Goal: Task Accomplishment & Management: Use online tool/utility

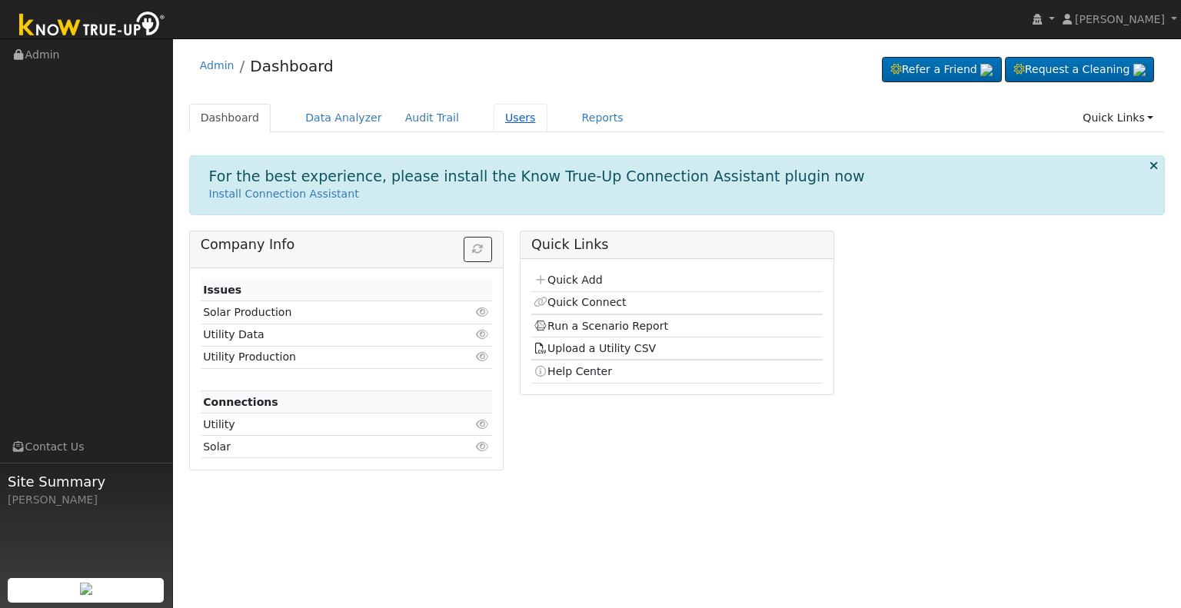
click at [501, 116] on link "Users" at bounding box center [521, 118] width 54 height 28
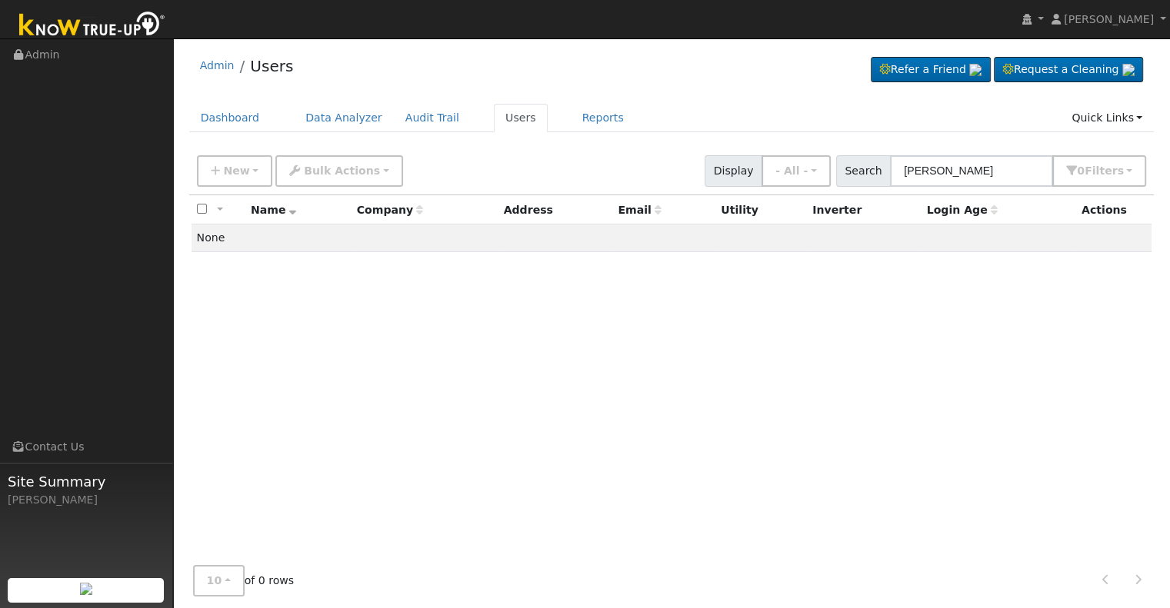
click at [926, 168] on input "jan michael peterson" at bounding box center [971, 171] width 163 height 32
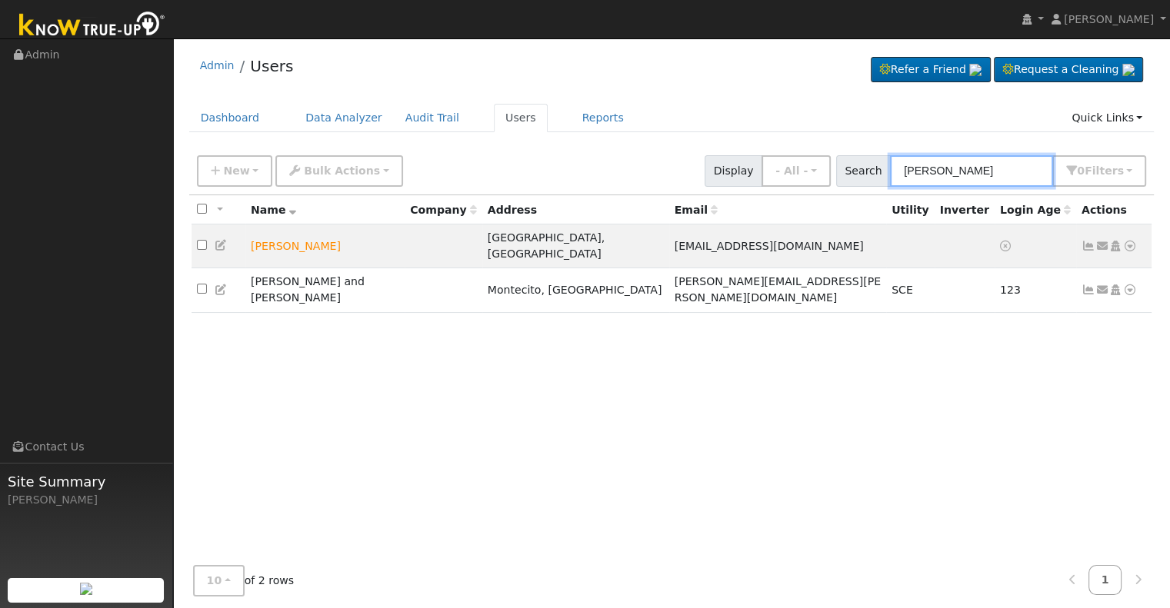
drag, startPoint x: 950, startPoint y: 168, endPoint x: 892, endPoint y: 170, distance: 58.5
click at [892, 170] on div "Search michael peterson 0 Filter s My accounts Role Show - All - Show Leads Adm…" at bounding box center [991, 171] width 311 height 32
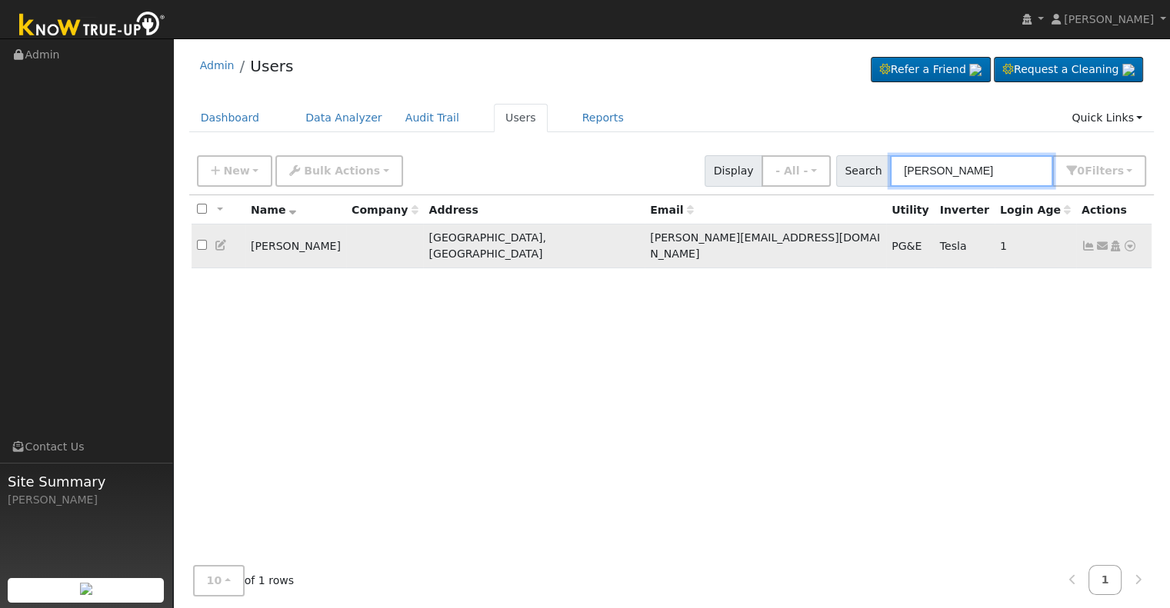
type input "mik peterson"
click at [1130, 241] on icon at bounding box center [1130, 246] width 14 height 11
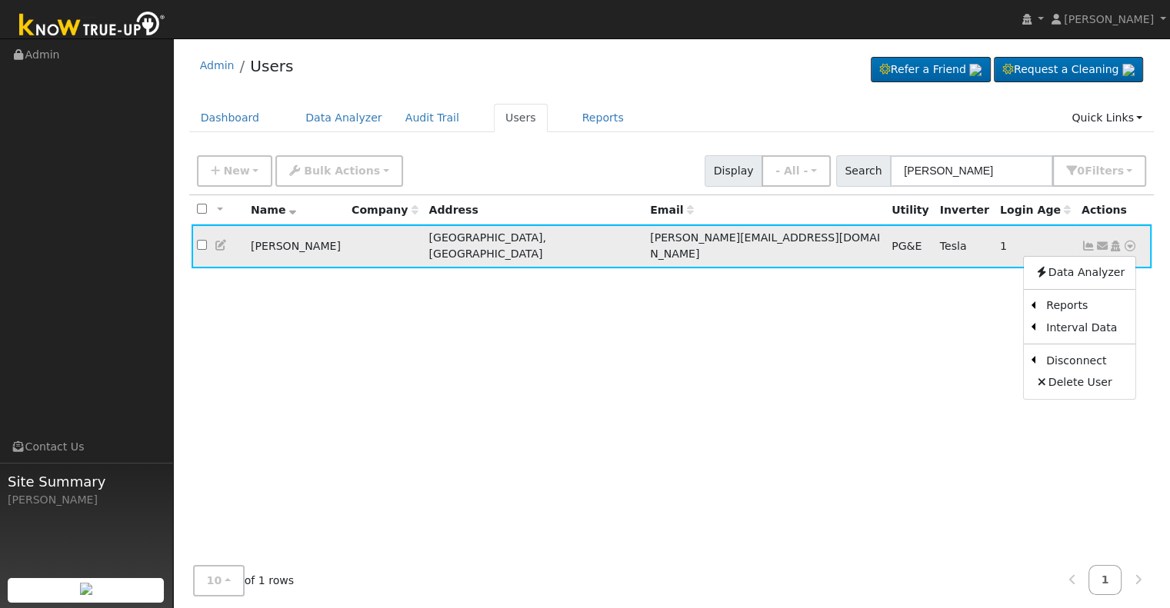
click at [1089, 241] on icon at bounding box center [1088, 246] width 14 height 11
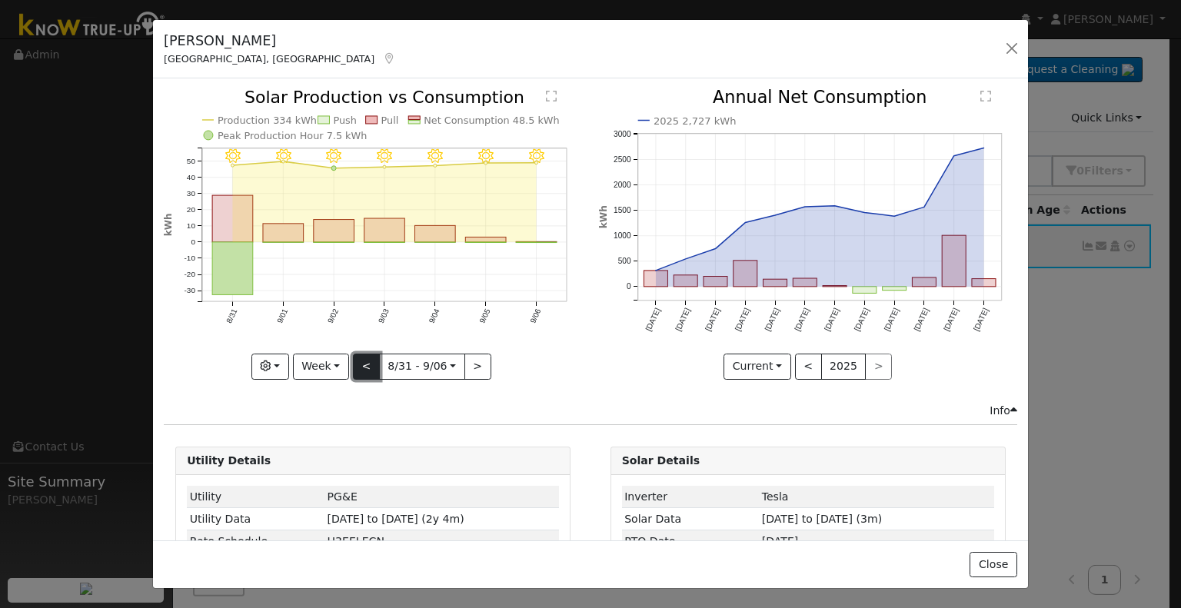
click at [365, 361] on button "<" at bounding box center [366, 367] width 27 height 26
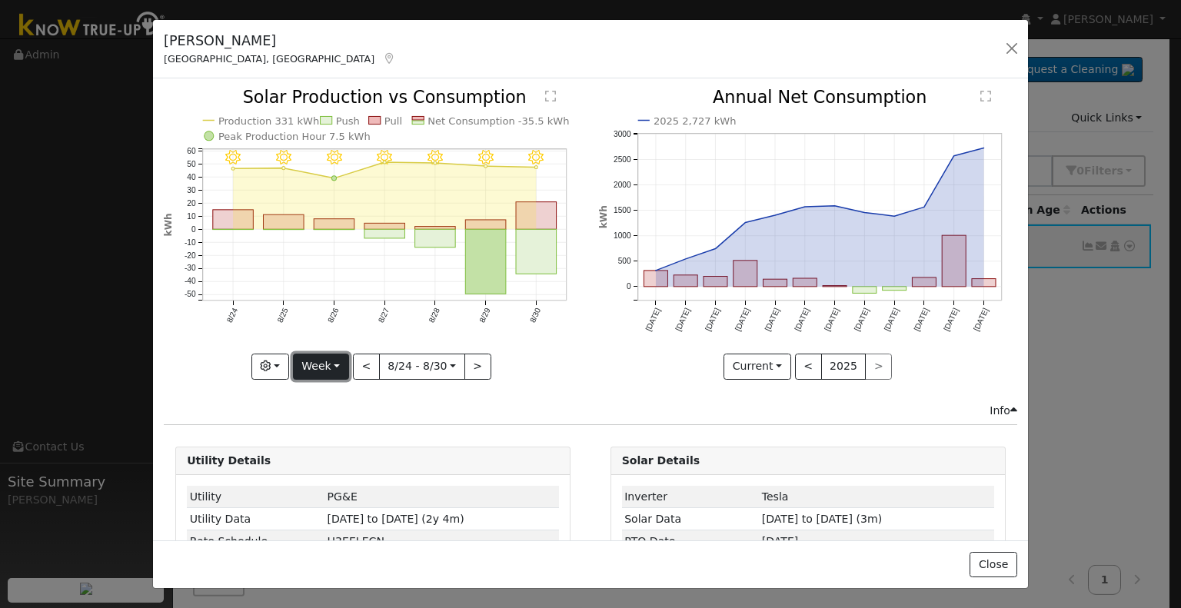
click at [338, 359] on button "Week" at bounding box center [321, 367] width 56 height 26
click at [331, 433] on link "Month" at bounding box center [347, 441] width 107 height 22
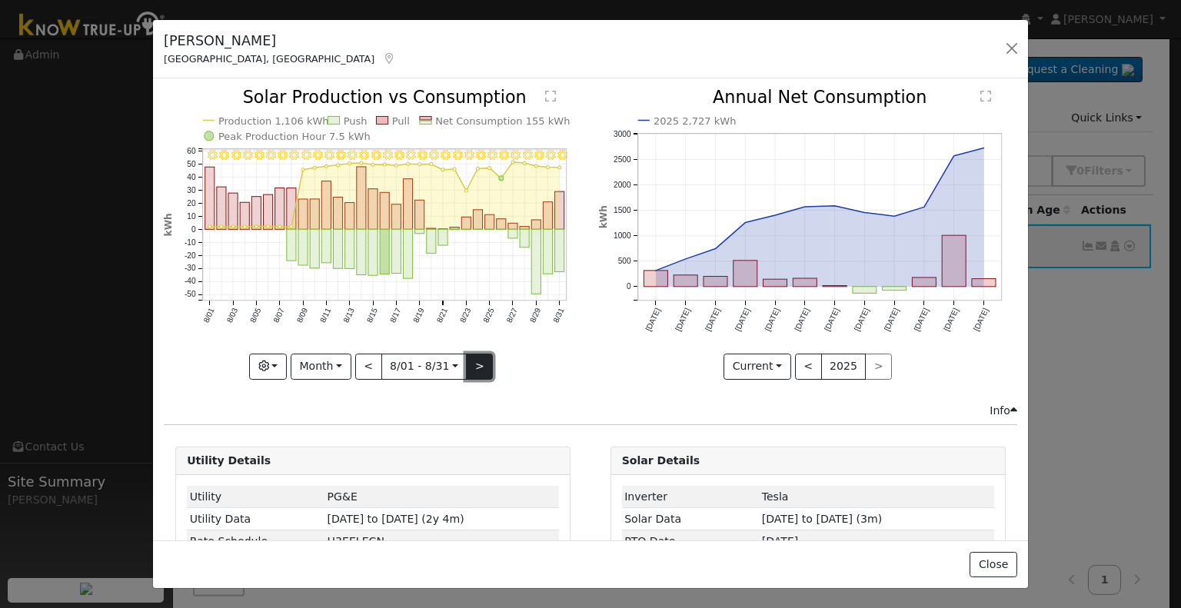
click at [473, 359] on button ">" at bounding box center [479, 367] width 27 height 26
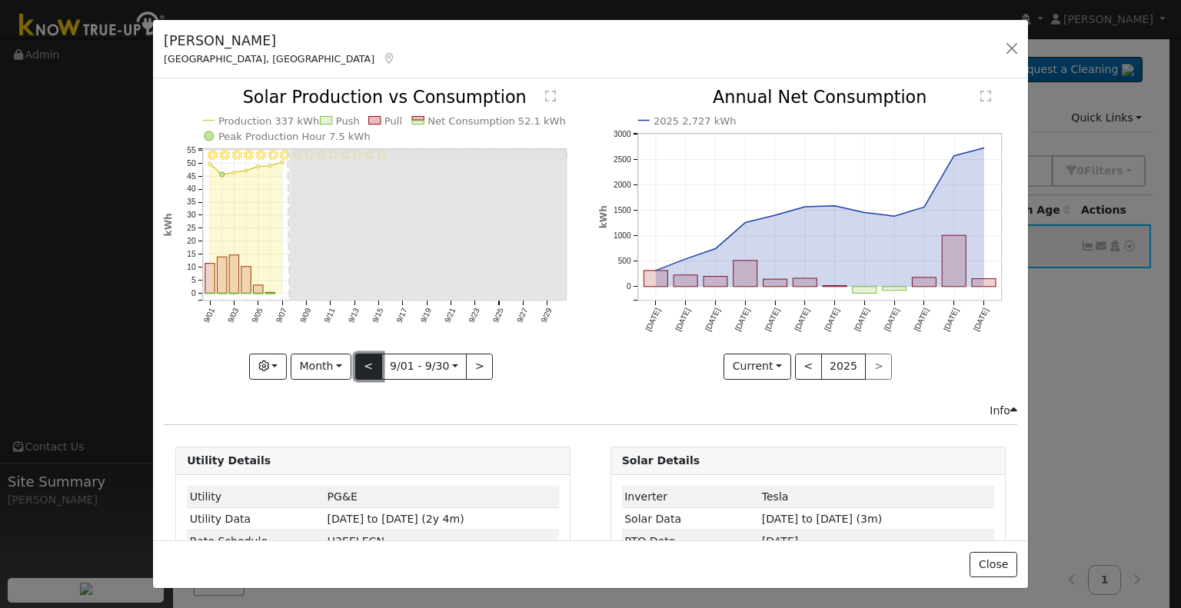
click at [366, 360] on button "<" at bounding box center [368, 367] width 27 height 26
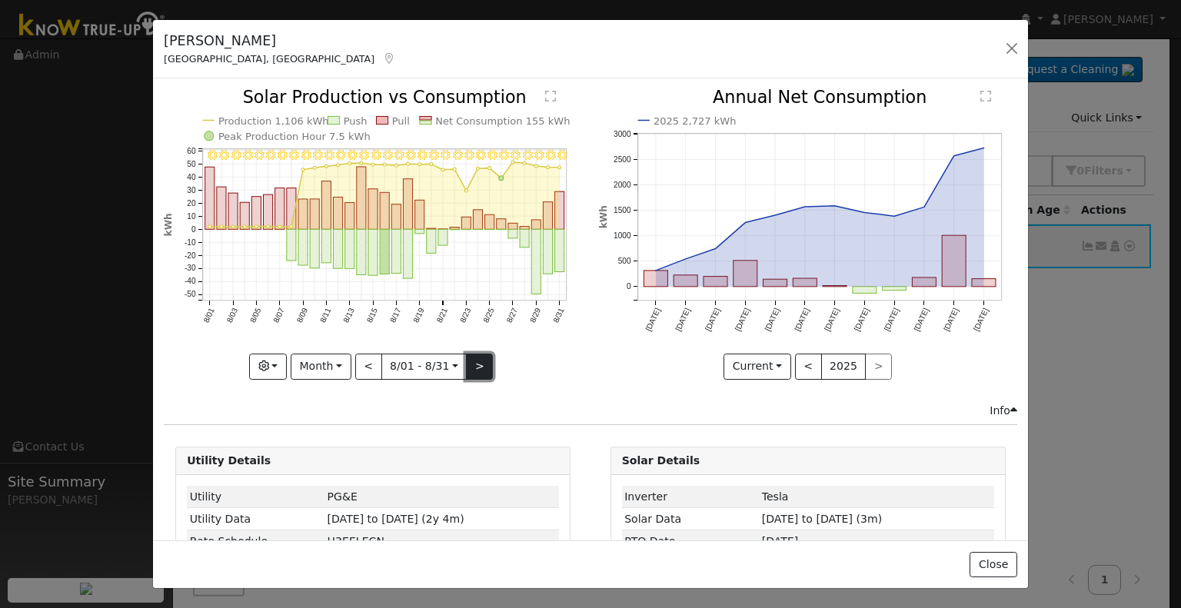
click at [477, 362] on button ">" at bounding box center [479, 367] width 27 height 26
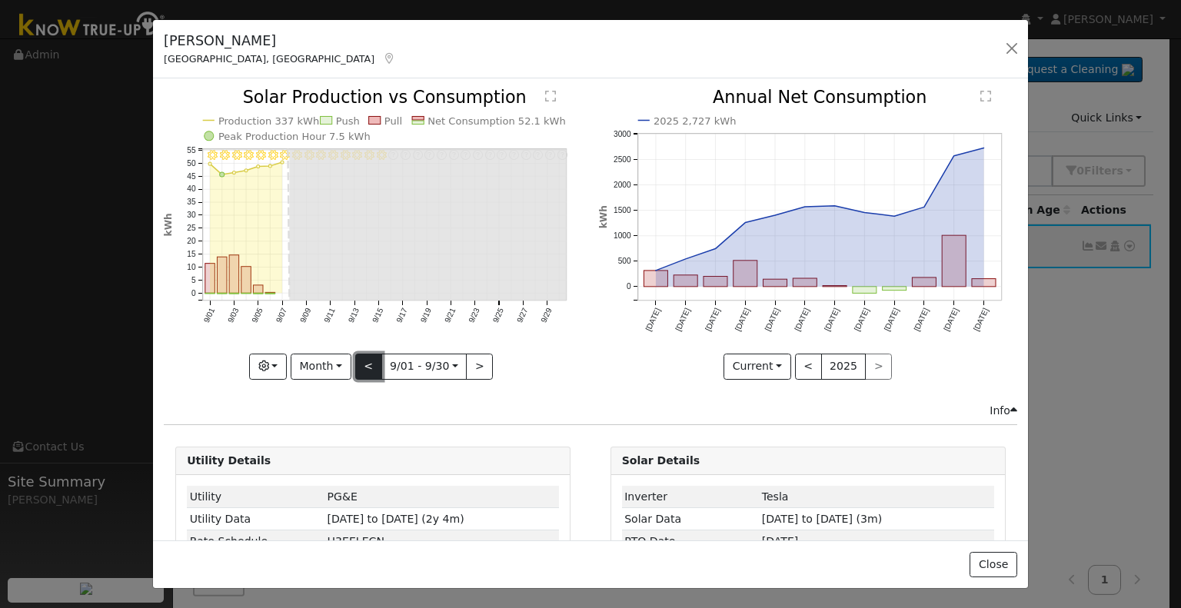
click at [368, 361] on button "<" at bounding box center [368, 367] width 27 height 26
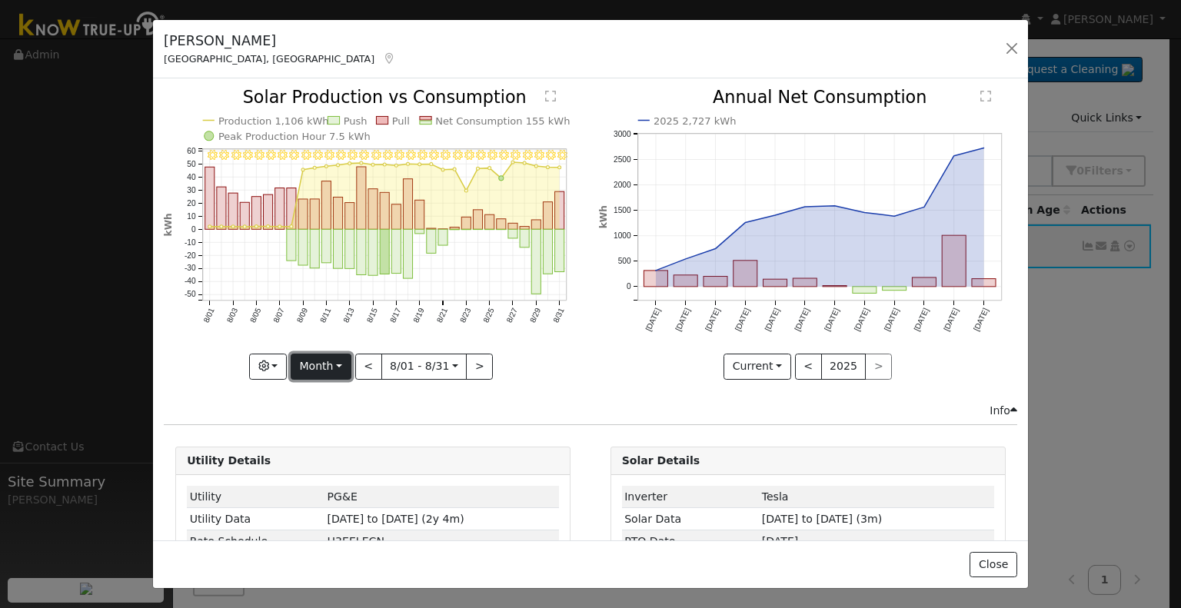
click at [338, 363] on button "Month" at bounding box center [321, 367] width 61 height 26
click at [338, 411] on link "Week" at bounding box center [344, 419] width 107 height 22
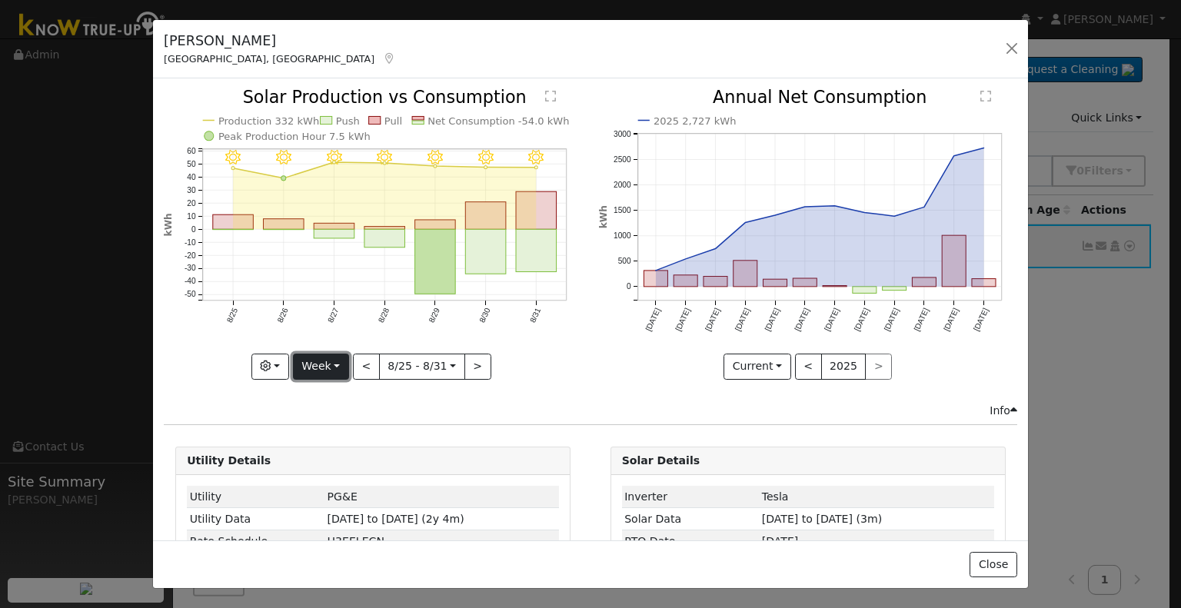
click at [335, 359] on button "Week" at bounding box center [321, 367] width 56 height 26
click at [335, 432] on link "Month" at bounding box center [347, 441] width 107 height 22
type input "2025-08-01"
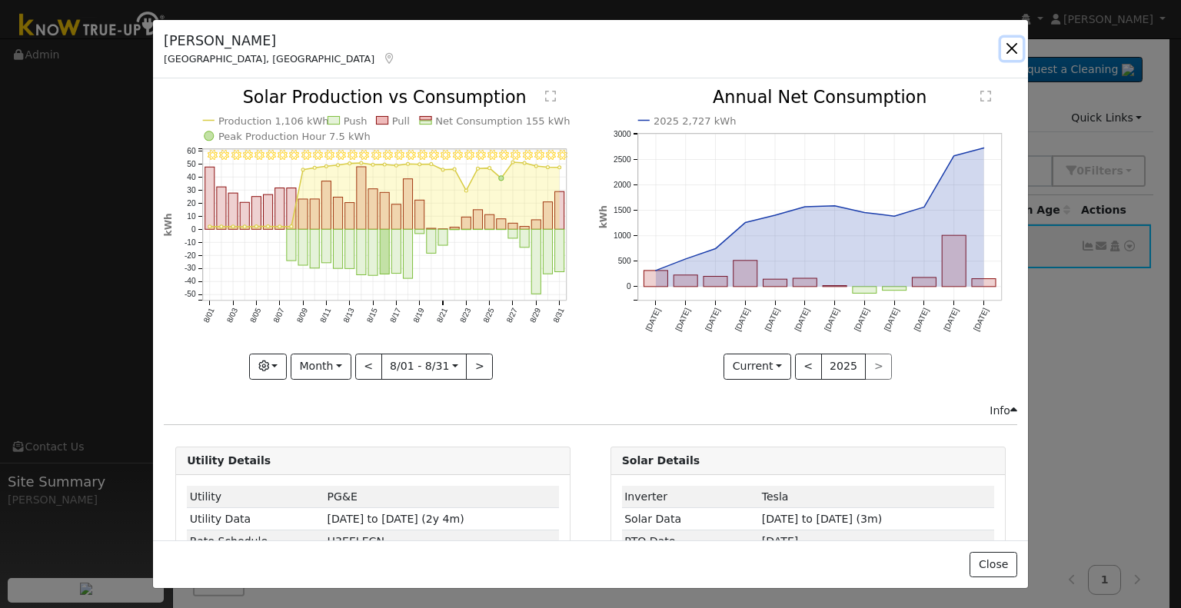
click at [1010, 49] on button "button" at bounding box center [1012, 49] width 22 height 22
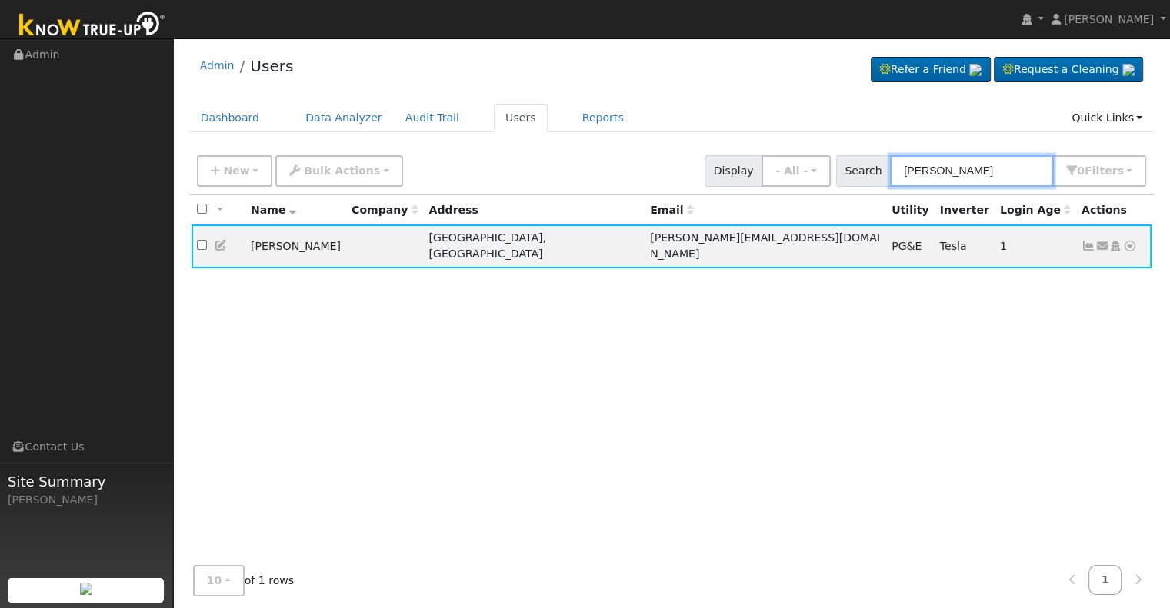
drag, startPoint x: 1010, startPoint y: 165, endPoint x: 874, endPoint y: 175, distance: 137.2
click at [874, 175] on div "Search mik peterson 0 Filter s My accounts Role Show - All - Show Leads Admin B…" at bounding box center [991, 171] width 311 height 32
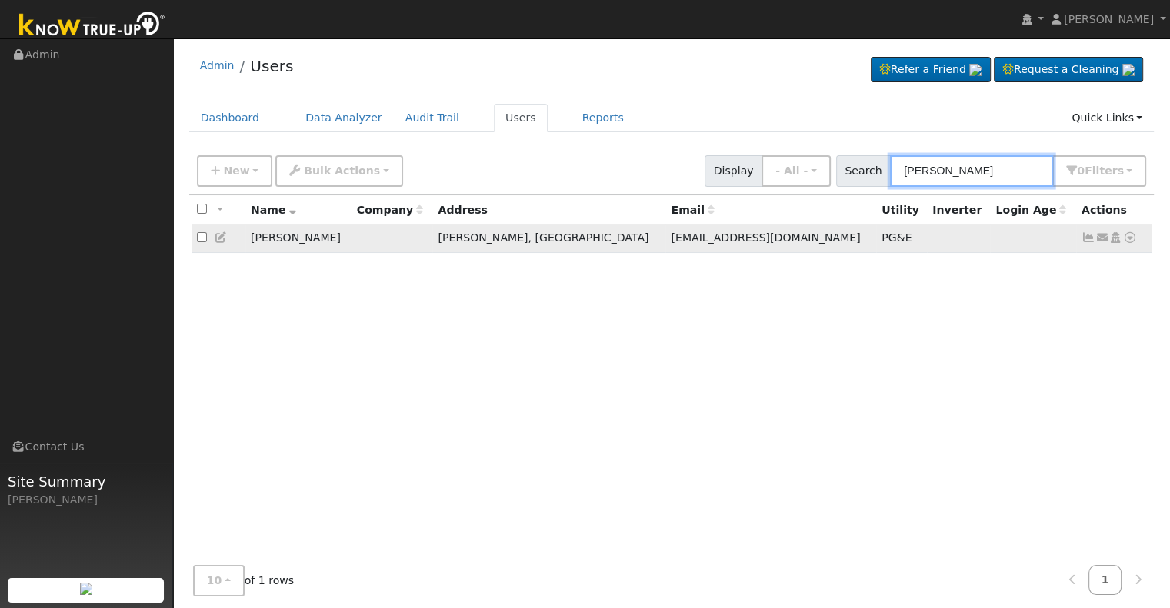
type input "chad snyder"
click at [1130, 239] on icon at bounding box center [1130, 237] width 14 height 11
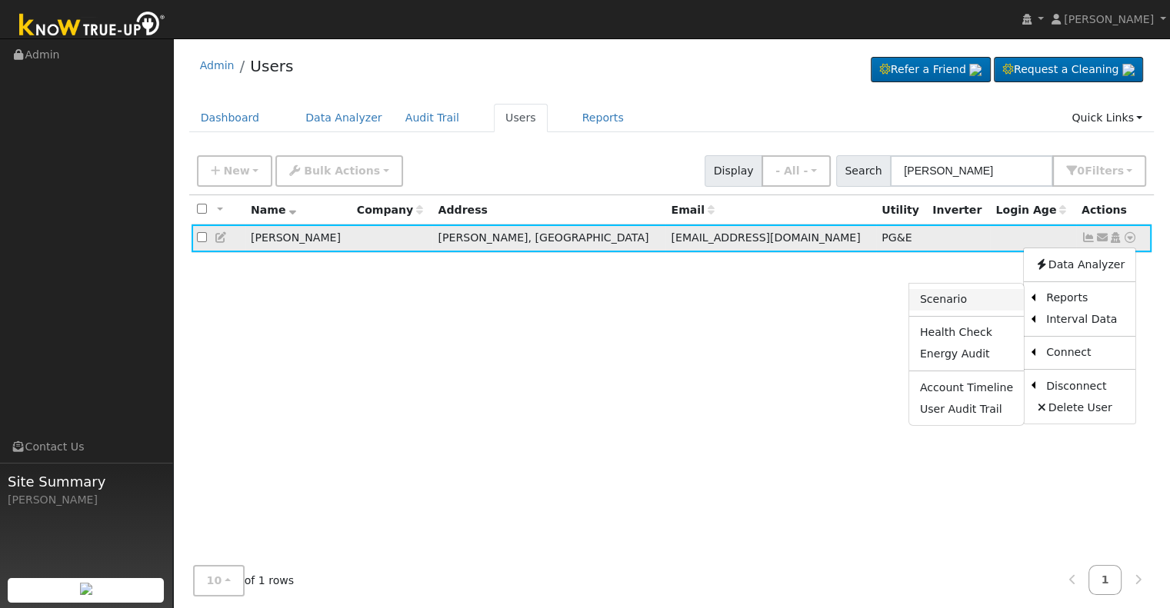
click at [947, 299] on link "Scenario" at bounding box center [966, 300] width 115 height 22
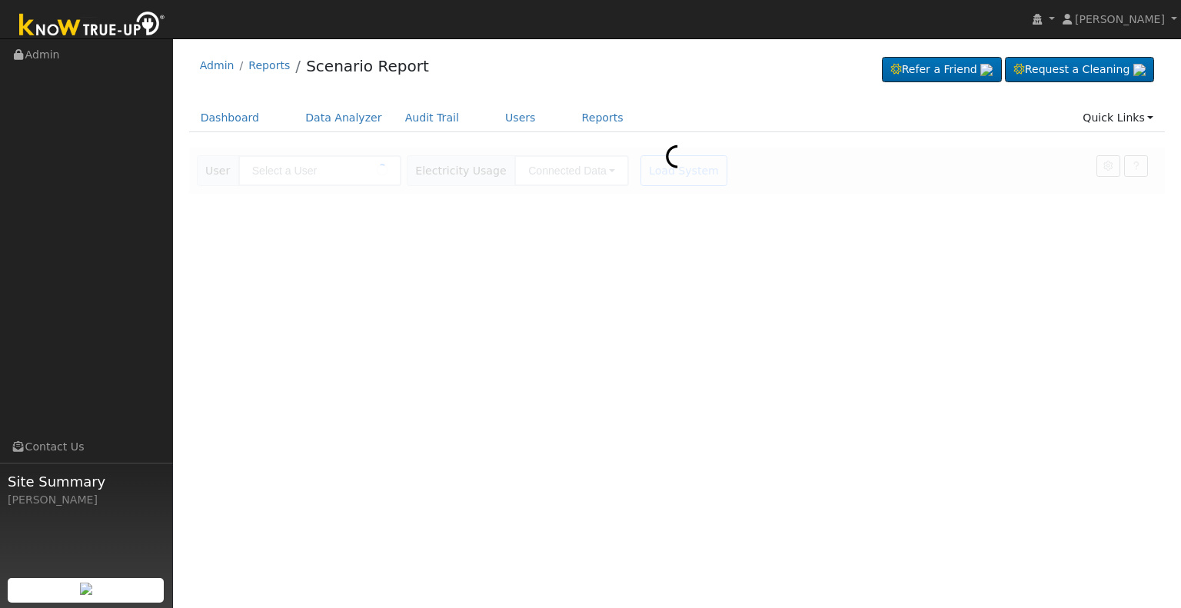
type input "[PERSON_NAME]"
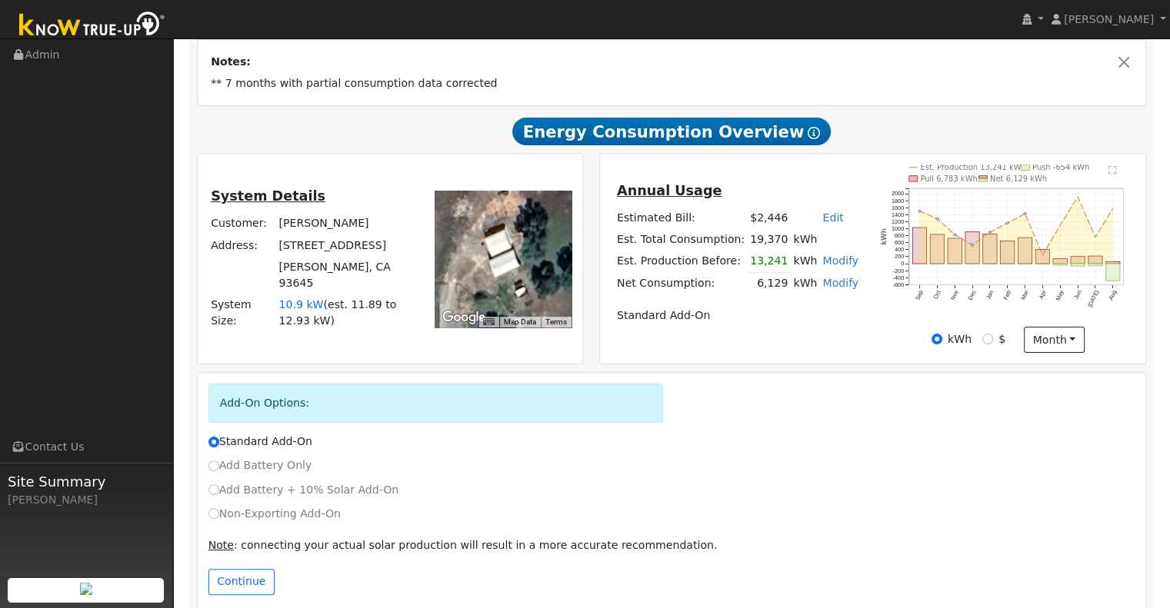
scroll to position [296, 0]
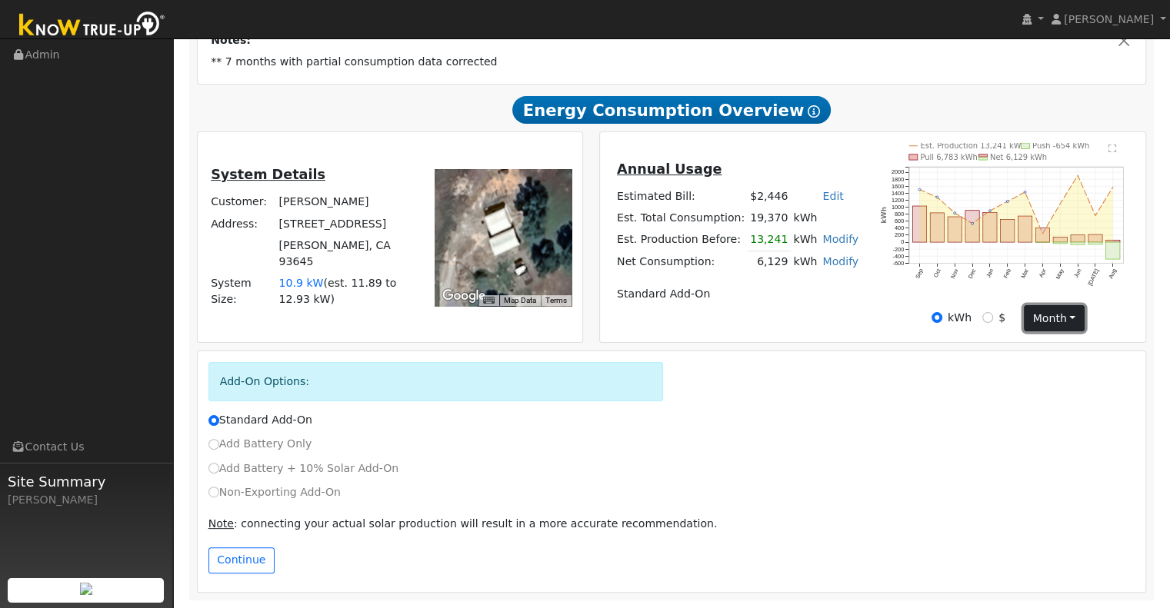
click at [1074, 316] on button "month" at bounding box center [1054, 318] width 61 height 26
click at [1053, 372] on link "Month" at bounding box center [1077, 371] width 107 height 22
